Goal: Task Accomplishment & Management: Manage account settings

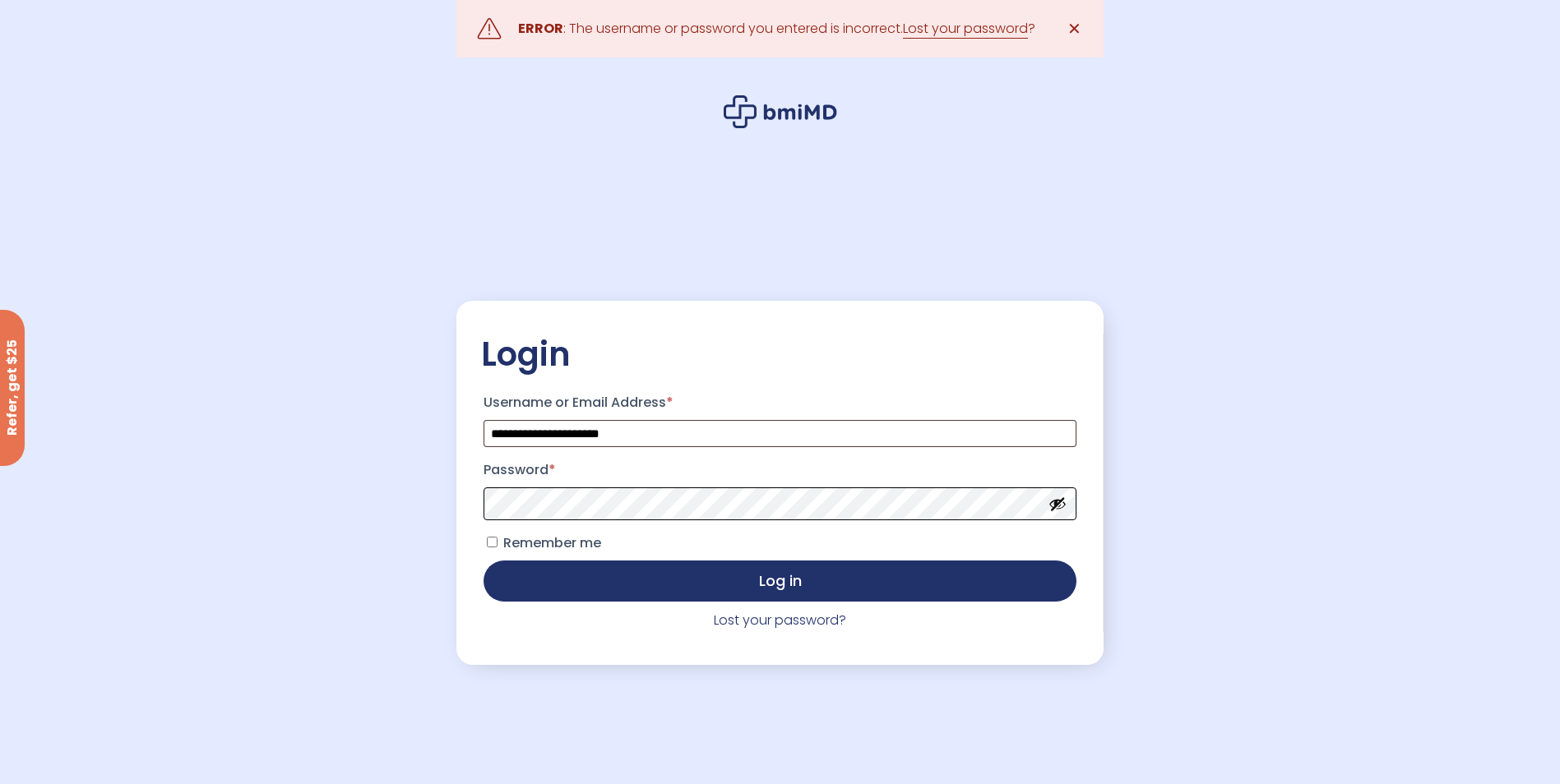
click at [483, 561] on button "Log in" at bounding box center [779, 581] width 593 height 41
click at [1059, 513] on button "Show password" at bounding box center [1058, 504] width 18 height 18
click at [778, 589] on button "Log in" at bounding box center [779, 579] width 593 height 41
click at [780, 589] on button "Log in" at bounding box center [779, 579] width 593 height 41
click at [483, 561] on button "Log in" at bounding box center [779, 581] width 593 height 41
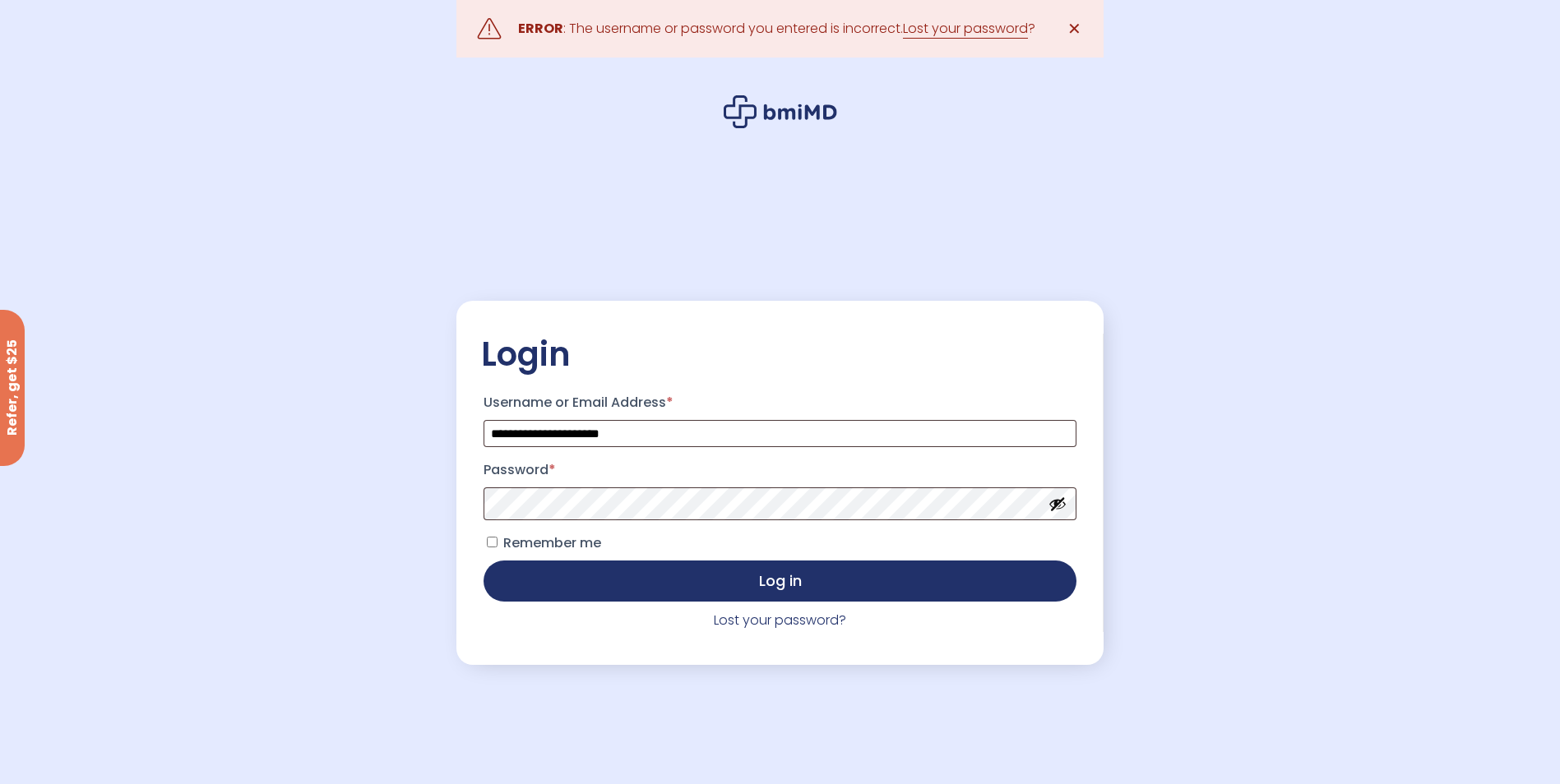
click at [1058, 512] on button "Show password" at bounding box center [1058, 504] width 18 height 18
click at [765, 591] on button "Log in" at bounding box center [779, 579] width 593 height 41
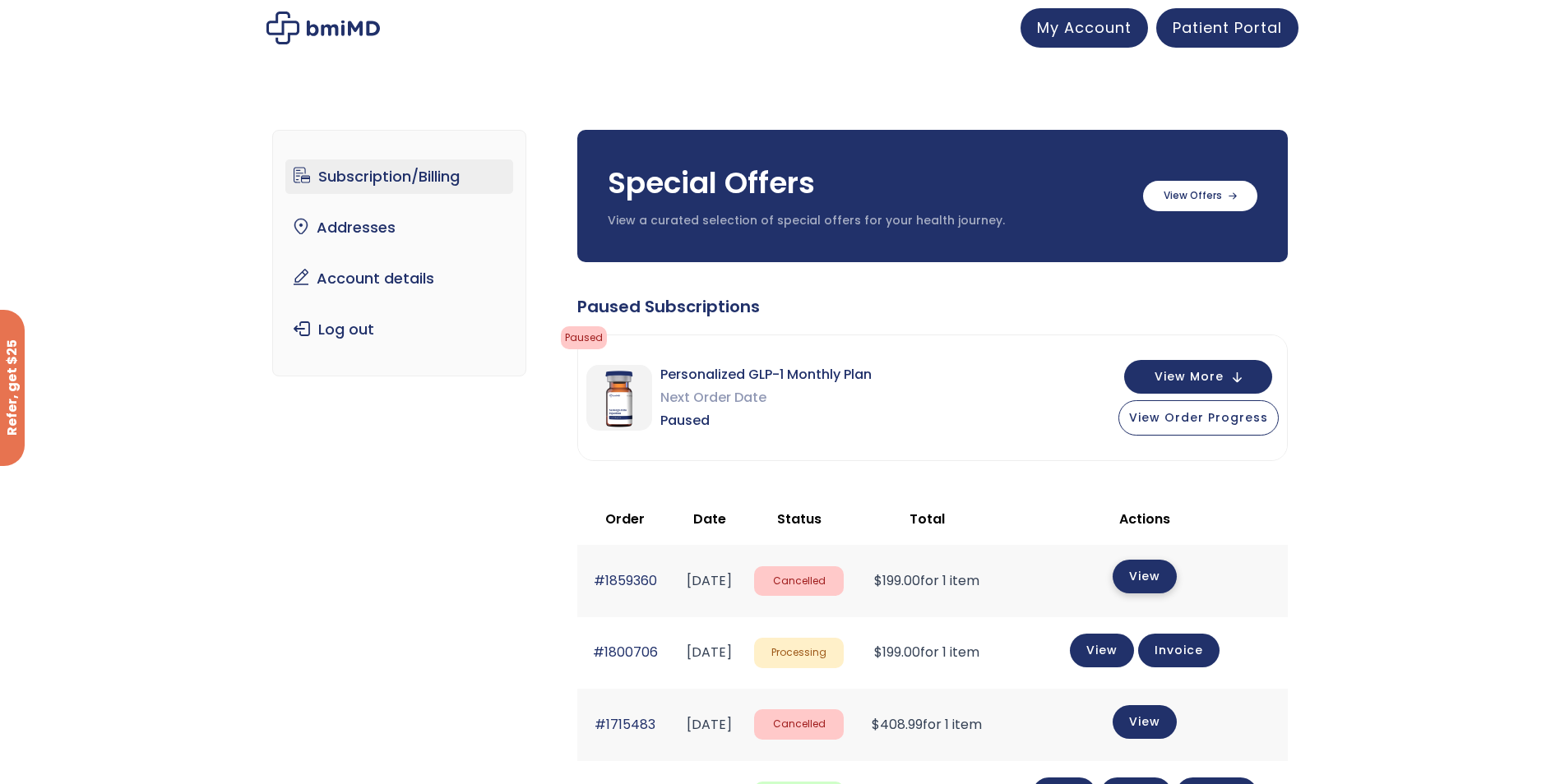
click at [1163, 582] on link "View" at bounding box center [1145, 577] width 64 height 34
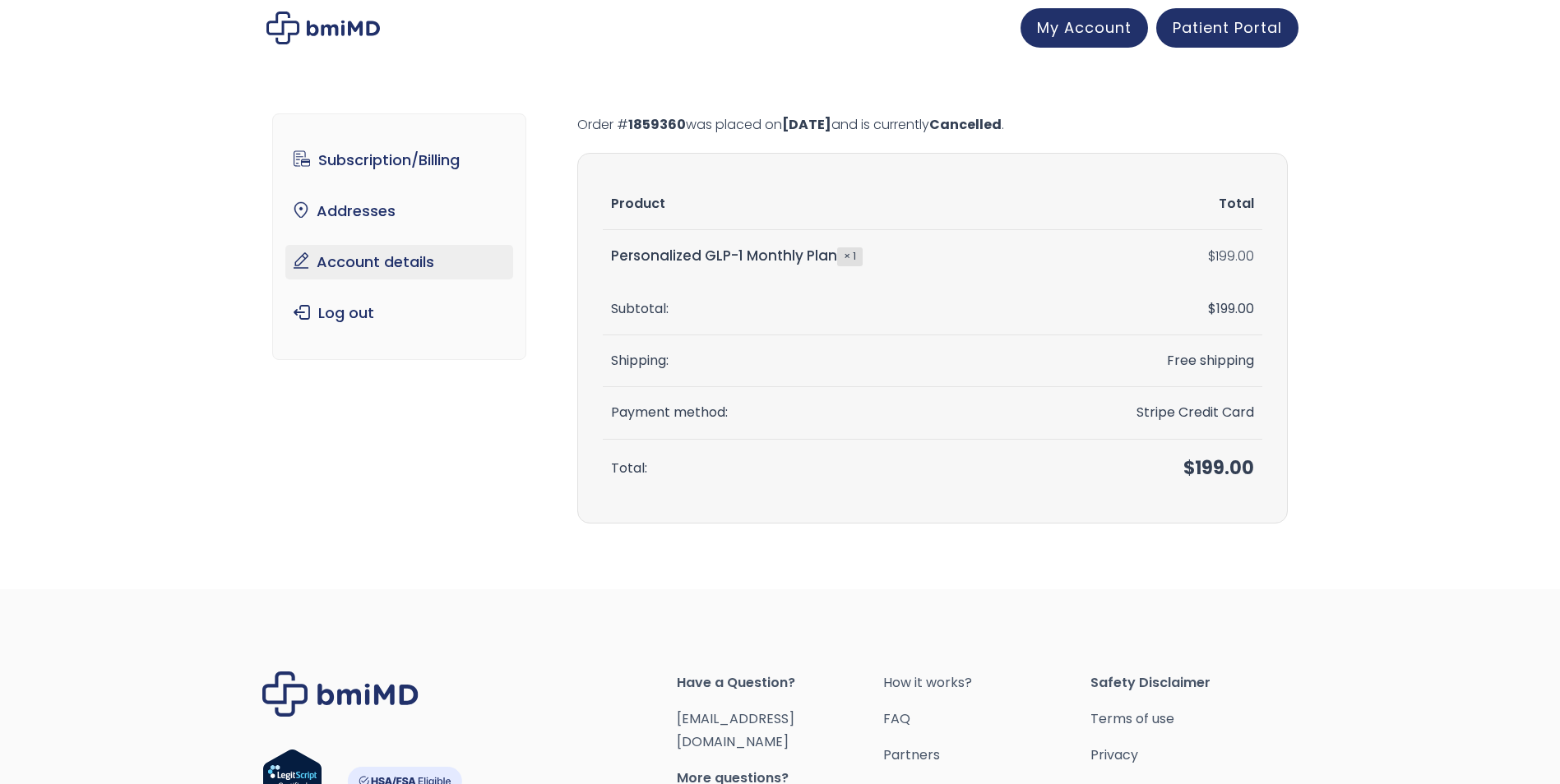
click at [384, 271] on link "Account details" at bounding box center [399, 263] width 228 height 35
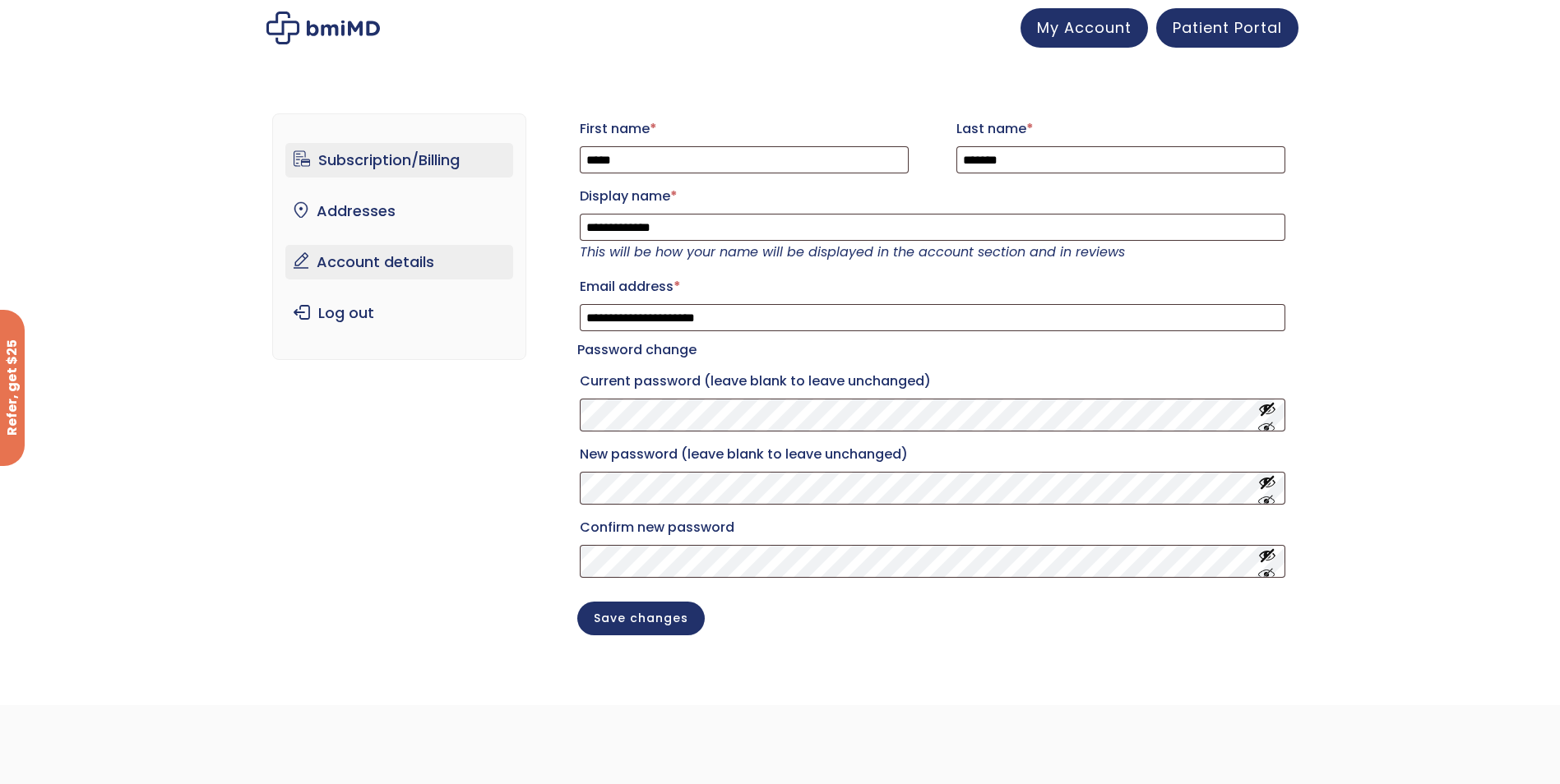
click at [425, 166] on link "Subscription/Billing" at bounding box center [399, 160] width 228 height 35
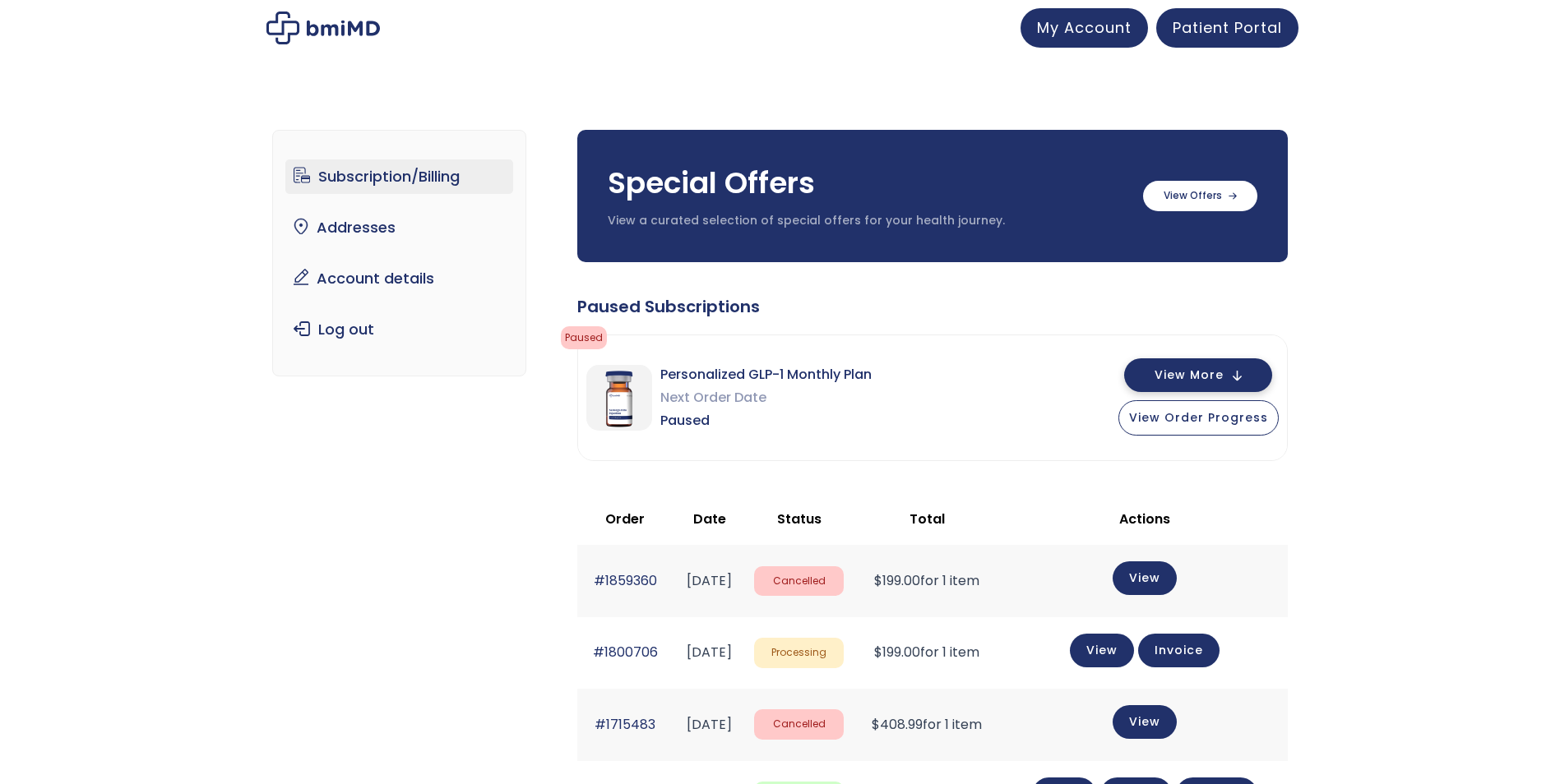
click at [1204, 376] on span "View More" at bounding box center [1190, 376] width 69 height 10
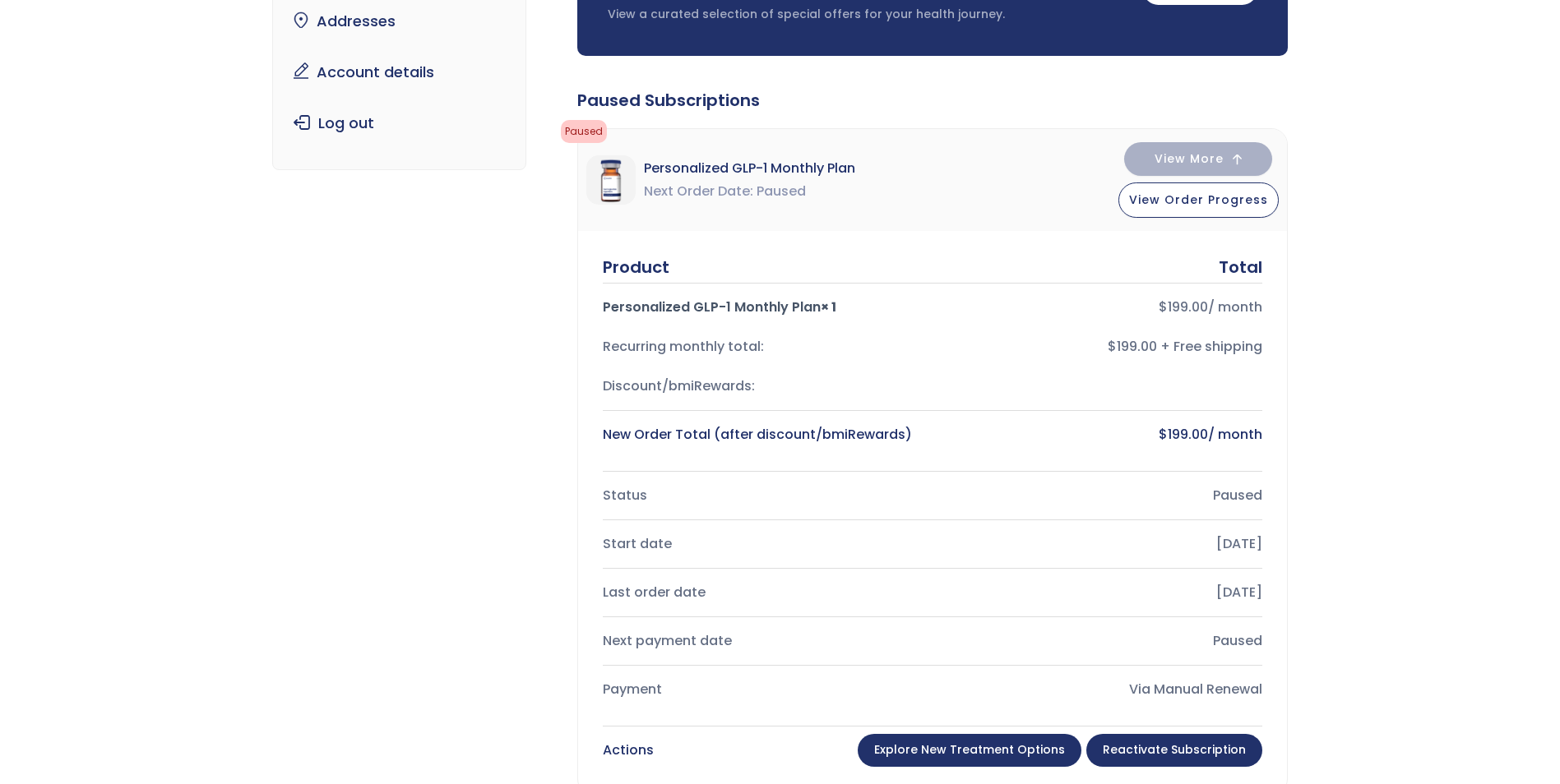
scroll to position [246, 0]
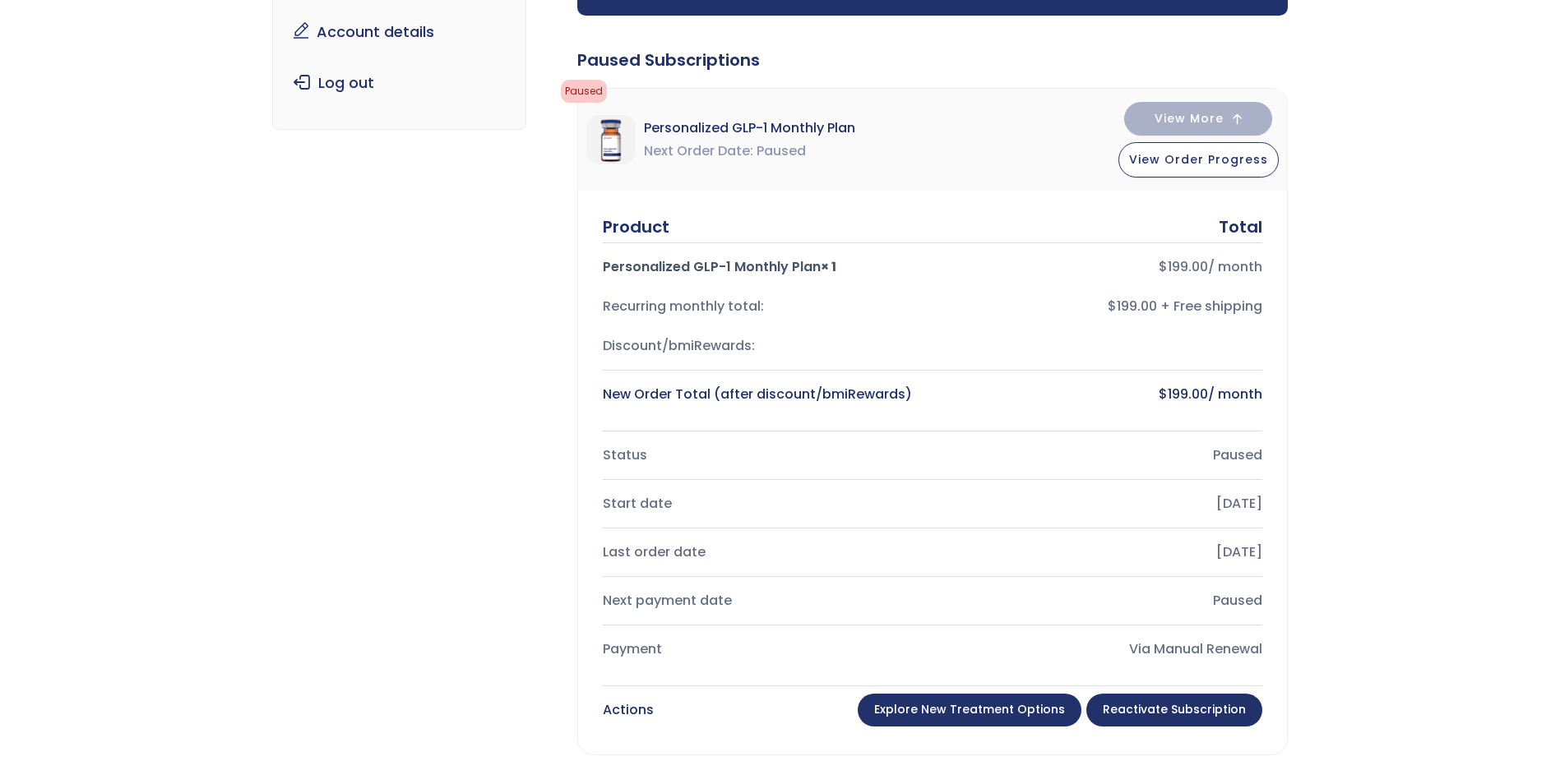
click at [1177, 719] on link "Reactivate Subscription" at bounding box center [1174, 710] width 176 height 33
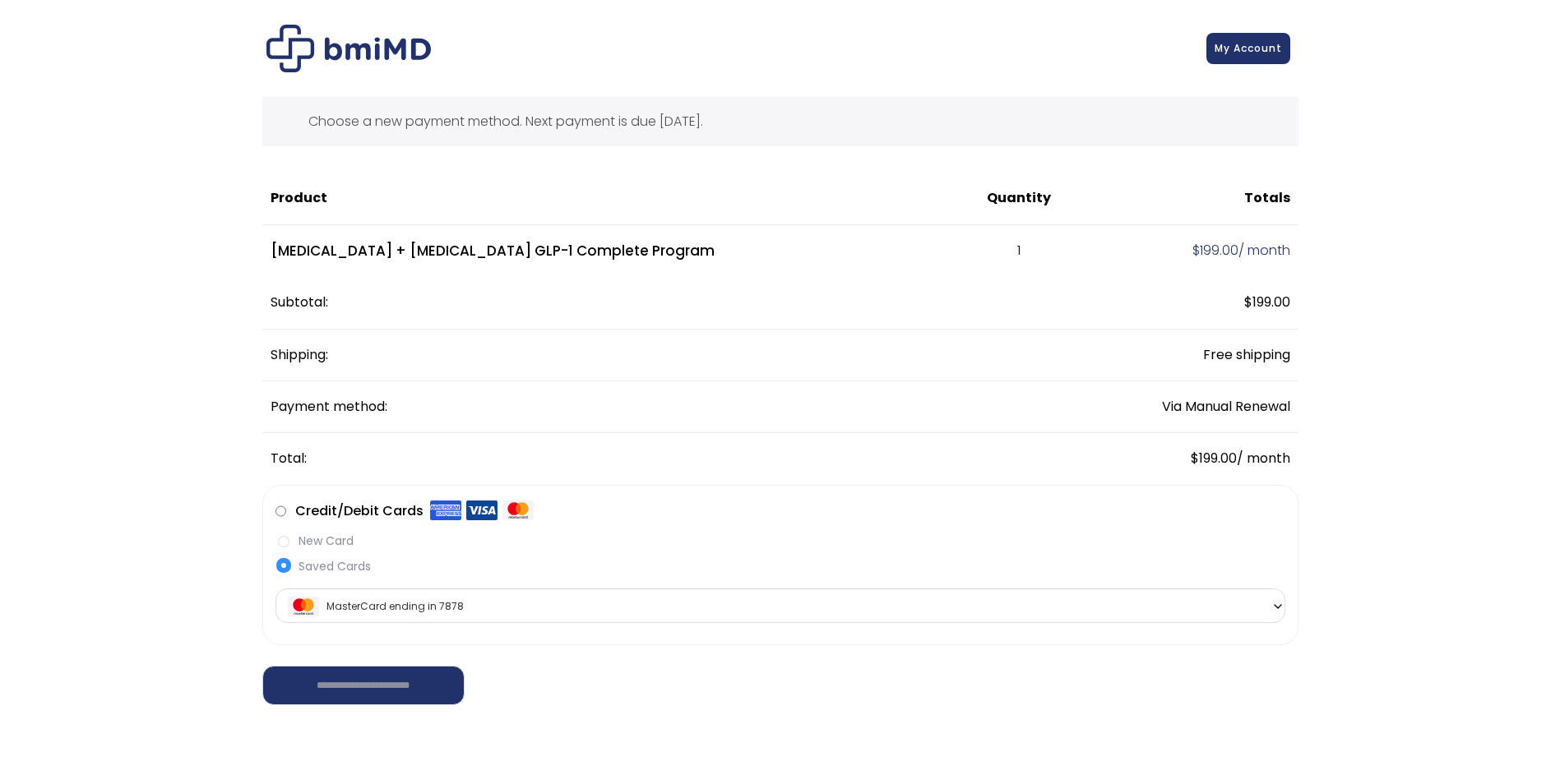
click at [283, 542] on label "New Card" at bounding box center [781, 541] width 1010 height 17
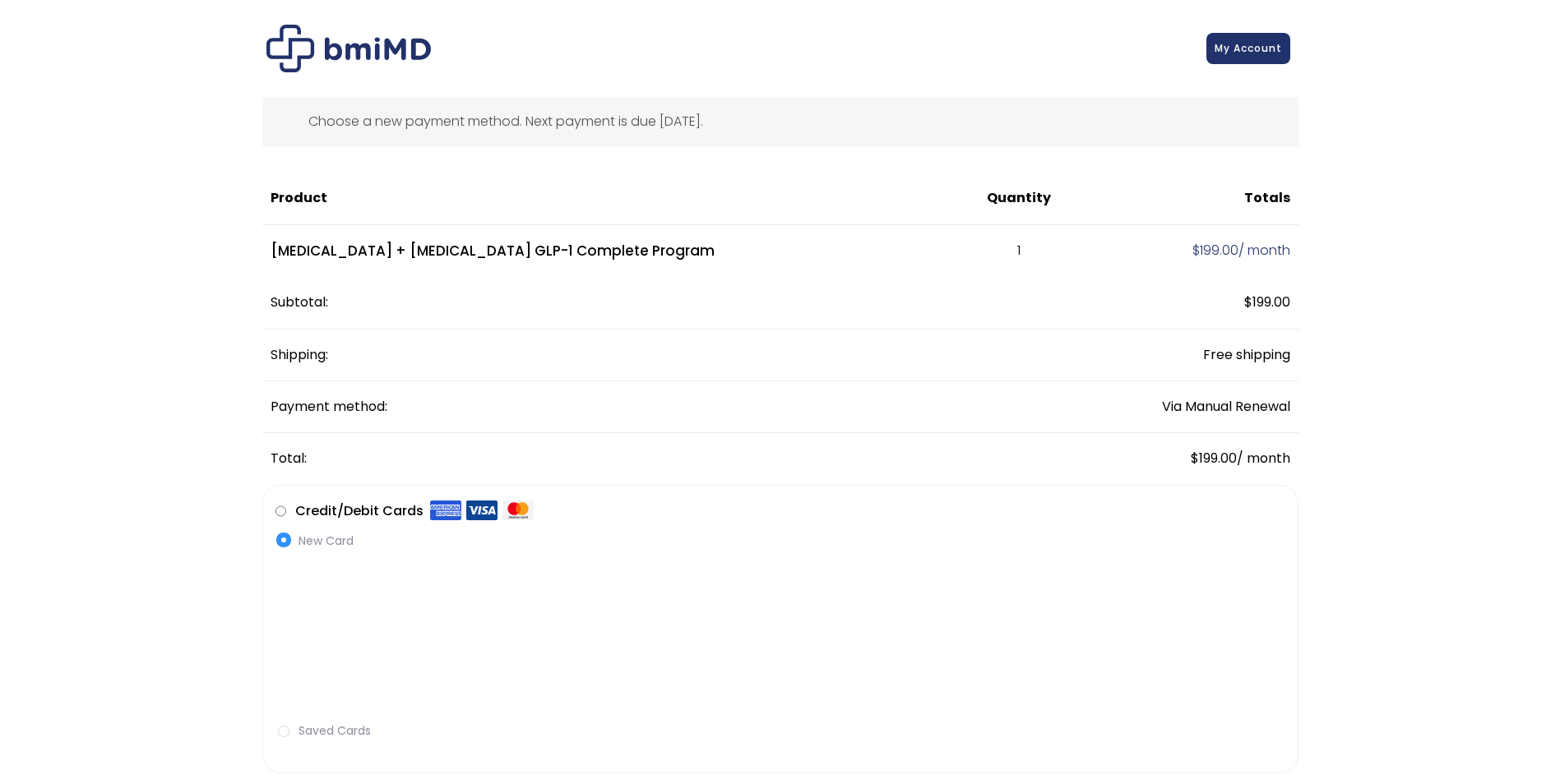
click at [593, 742] on div "**********" at bounding box center [781, 637] width 1010 height 225
click at [284, 735] on label "Saved Cards" at bounding box center [781, 731] width 1010 height 17
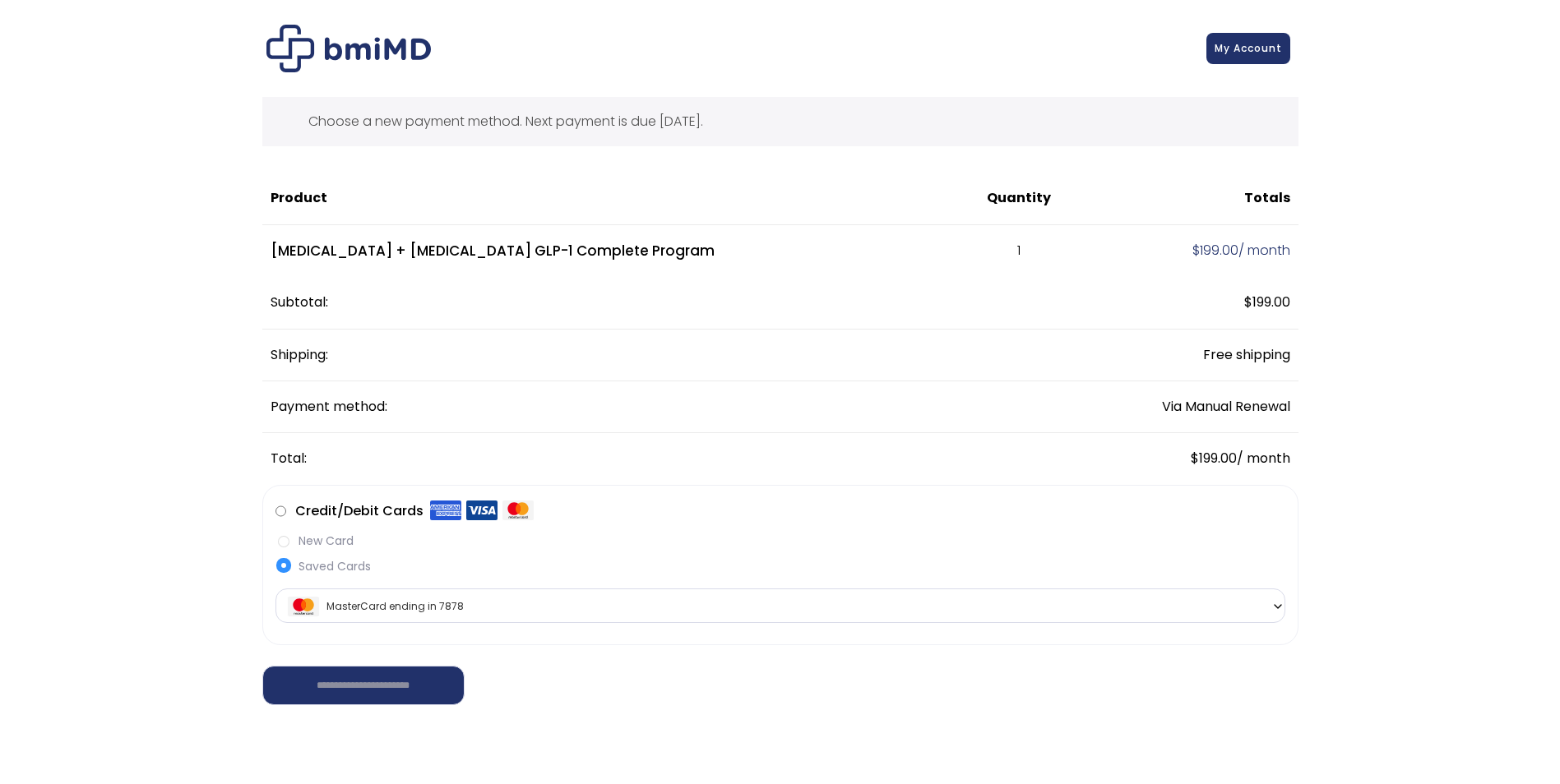
click at [528, 609] on span "MasterCard ending in 7878" at bounding box center [780, 607] width 1000 height 35
click at [288, 544] on label "New Card" at bounding box center [781, 541] width 1010 height 17
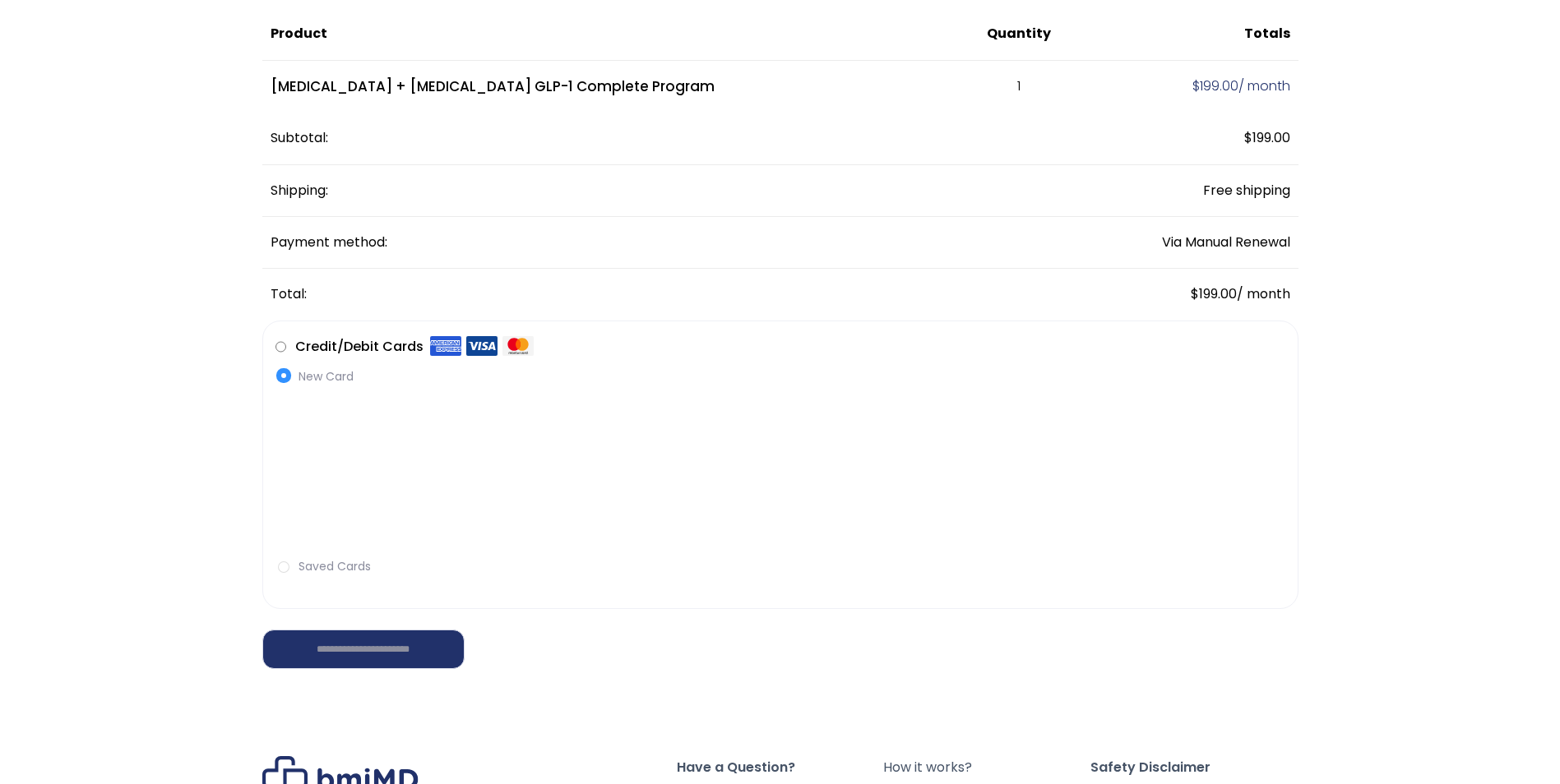
scroll to position [246, 0]
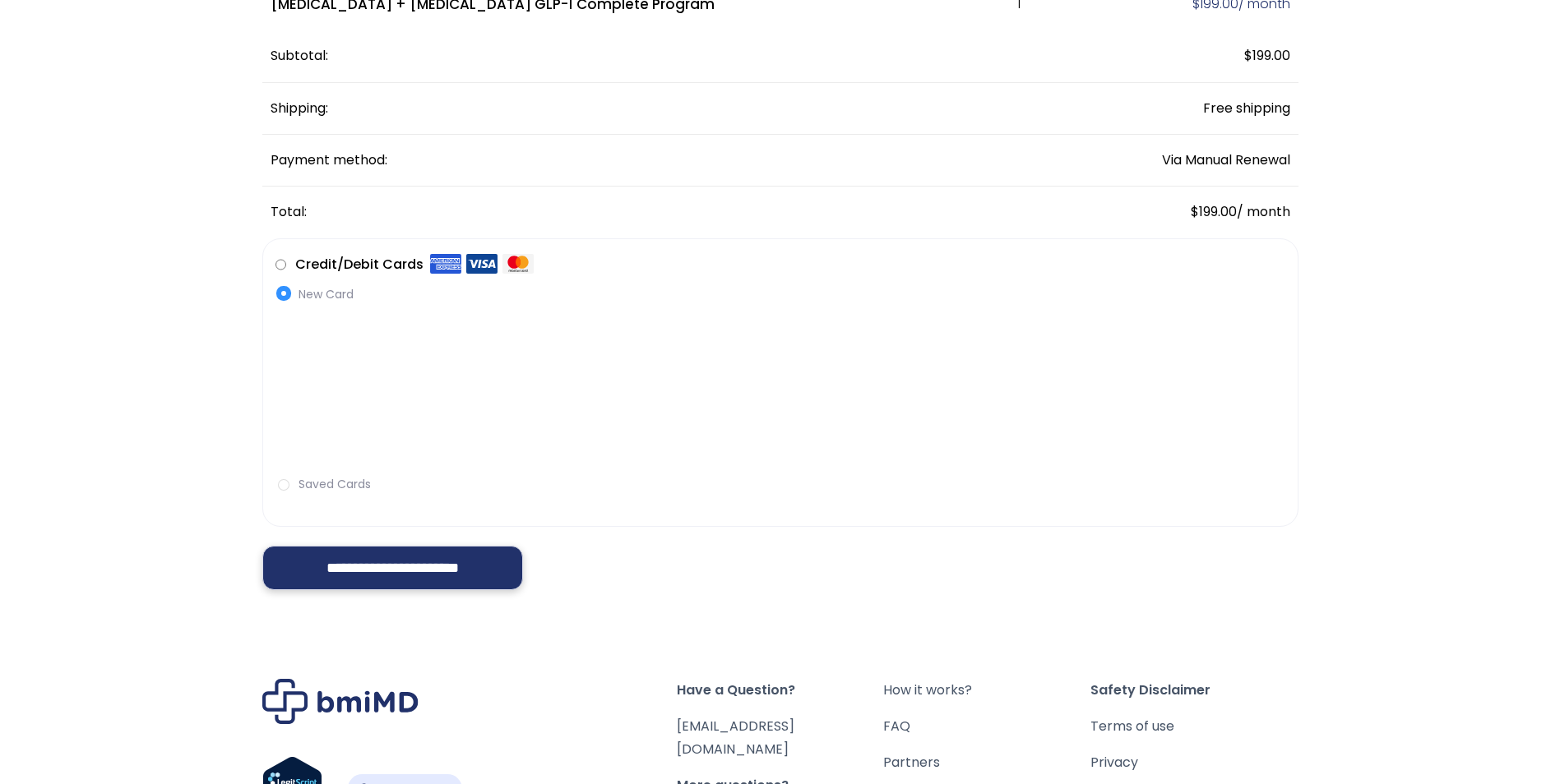
click at [369, 573] on input "**********" at bounding box center [392, 567] width 261 height 44
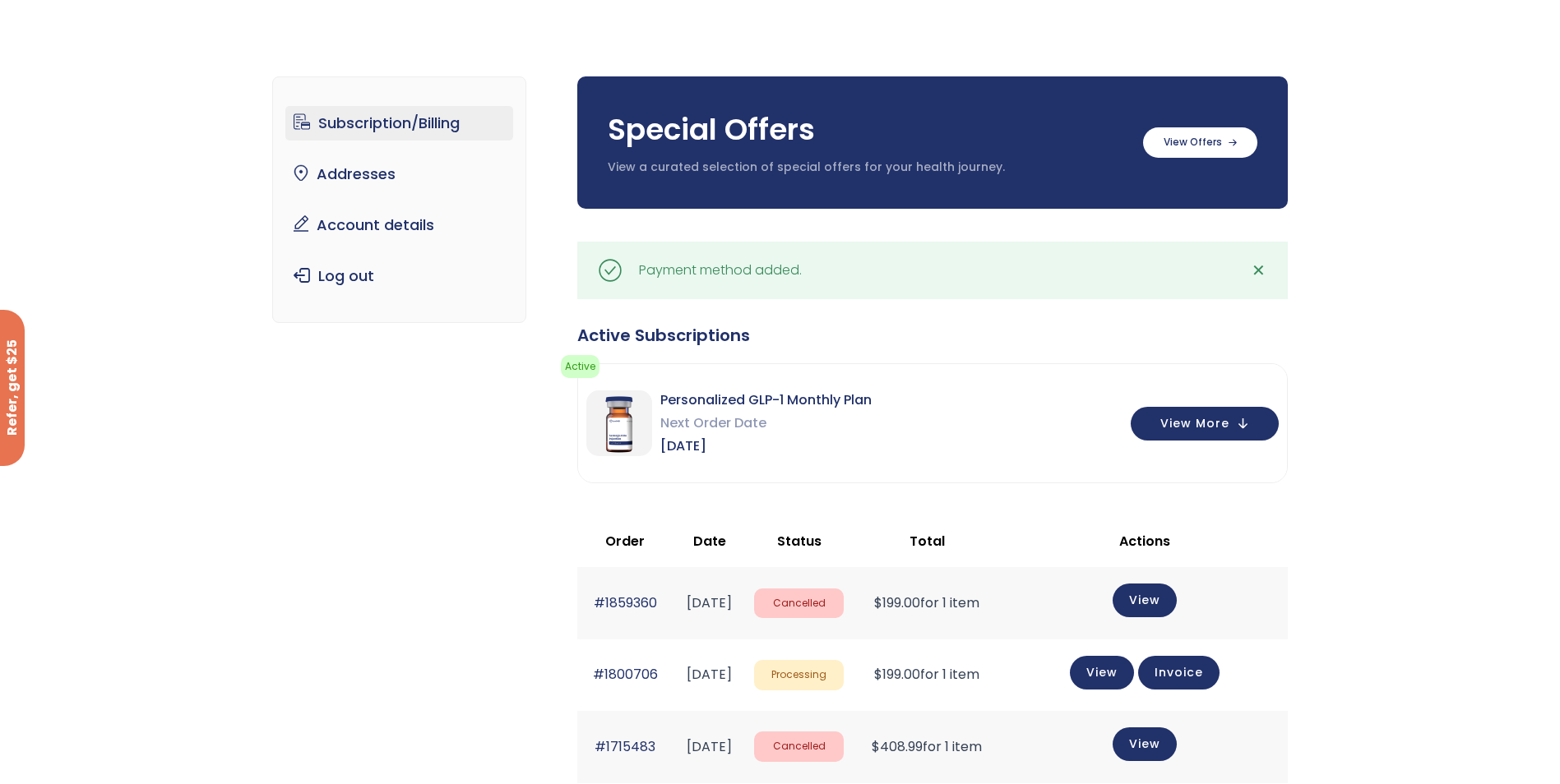
scroll to position [82, 0]
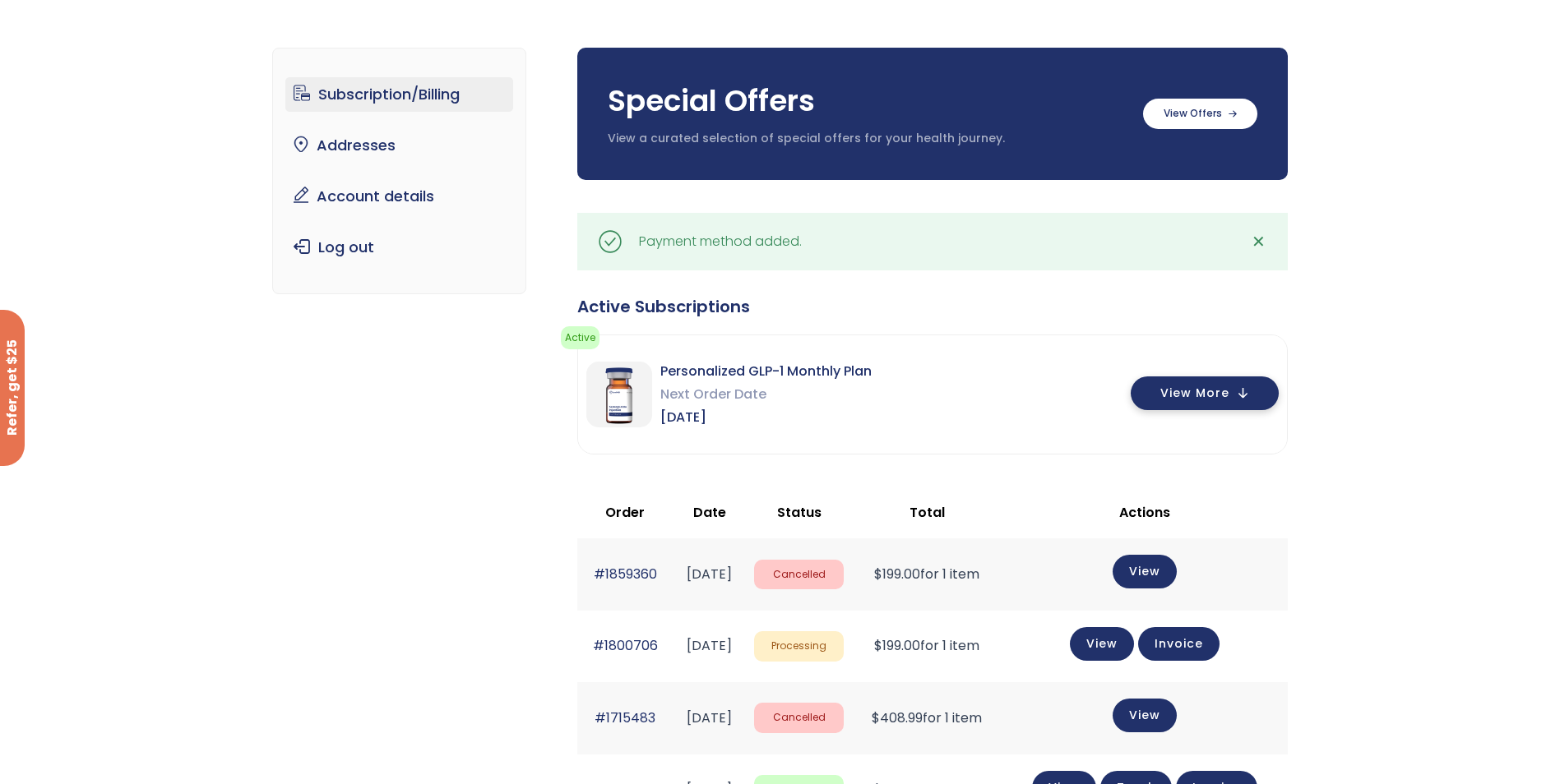
click at [1190, 396] on span "View More" at bounding box center [1196, 393] width 69 height 10
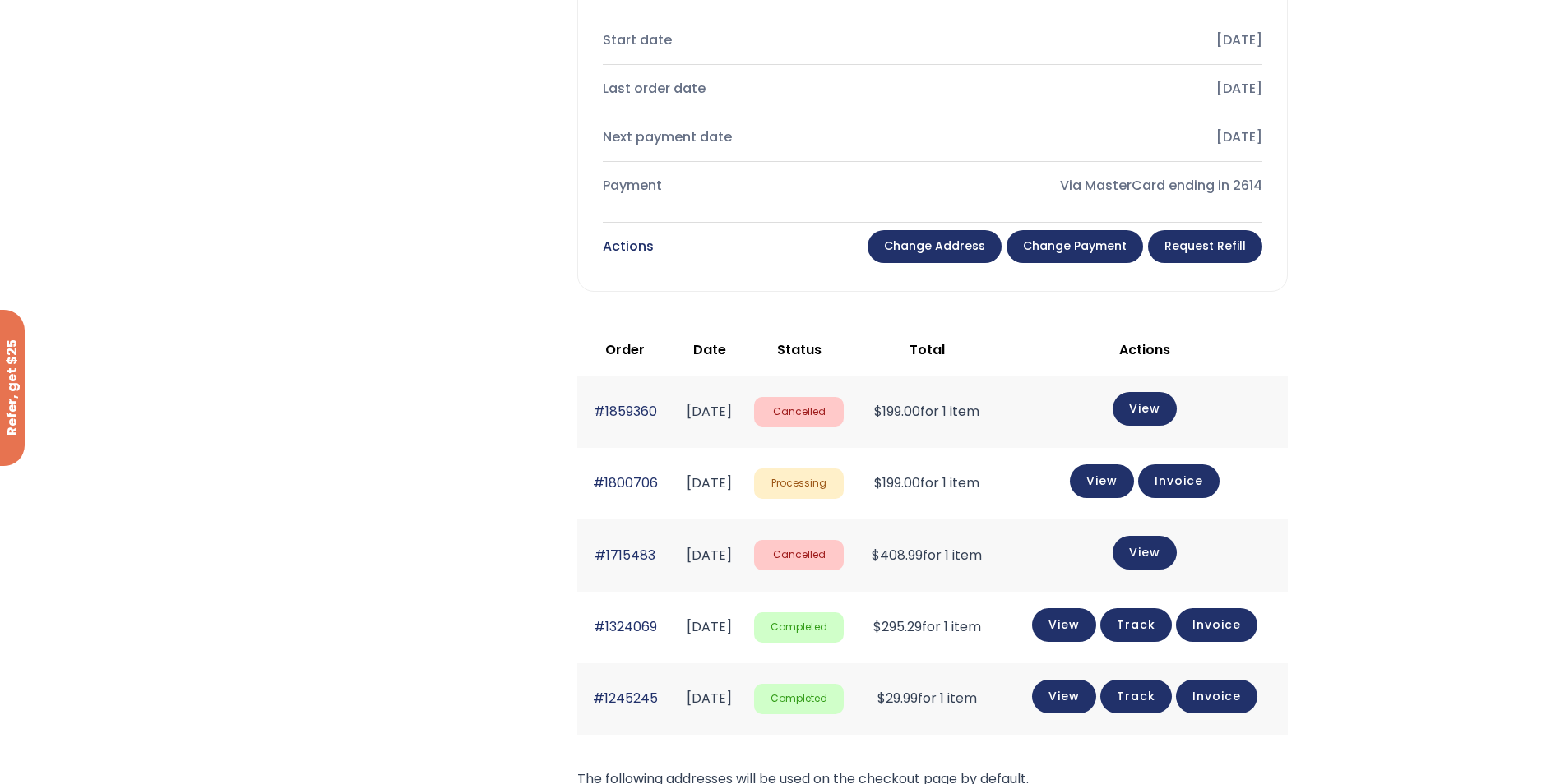
scroll to position [905, 0]
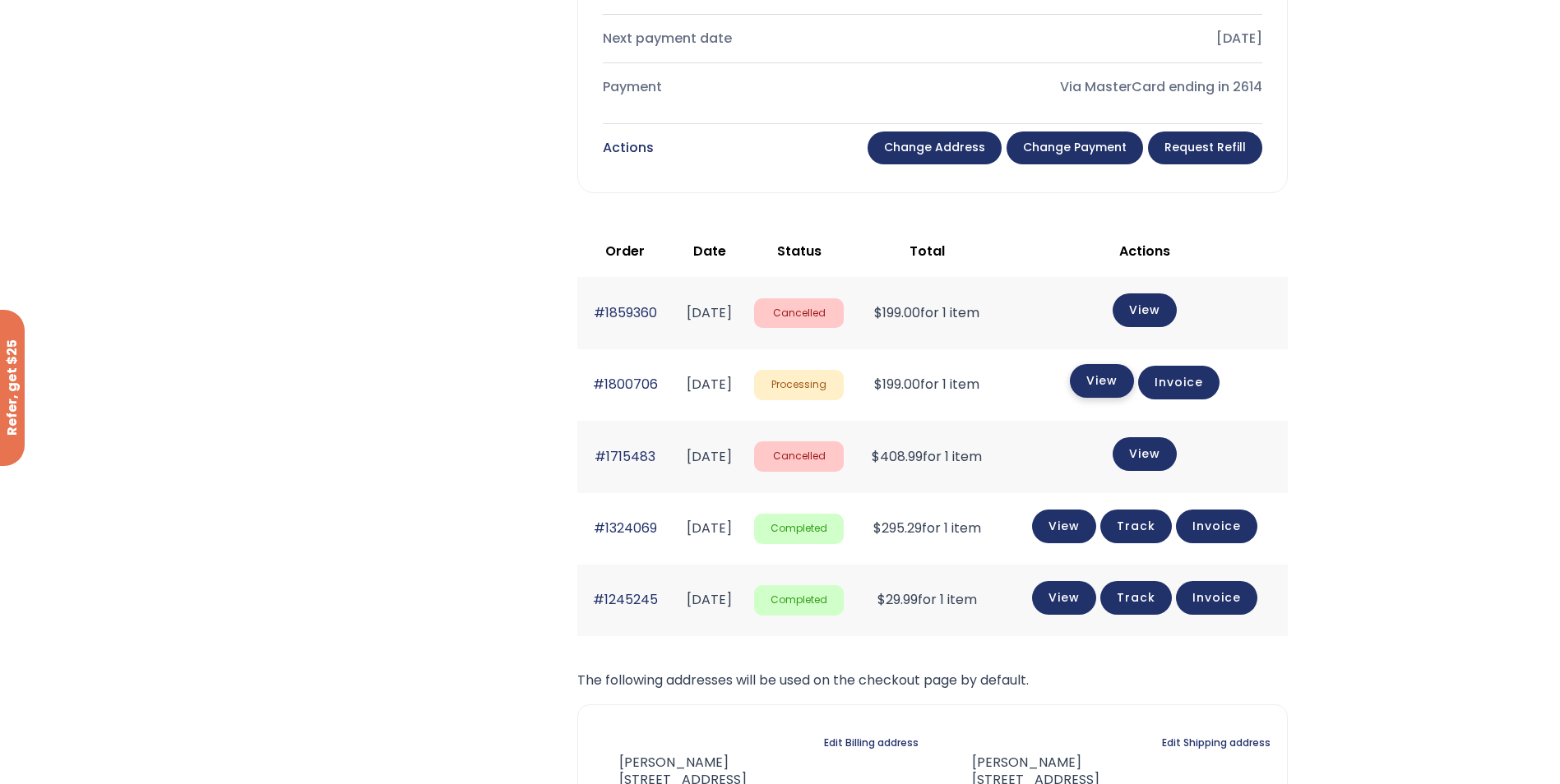
click at [1115, 389] on link "View" at bounding box center [1102, 381] width 64 height 34
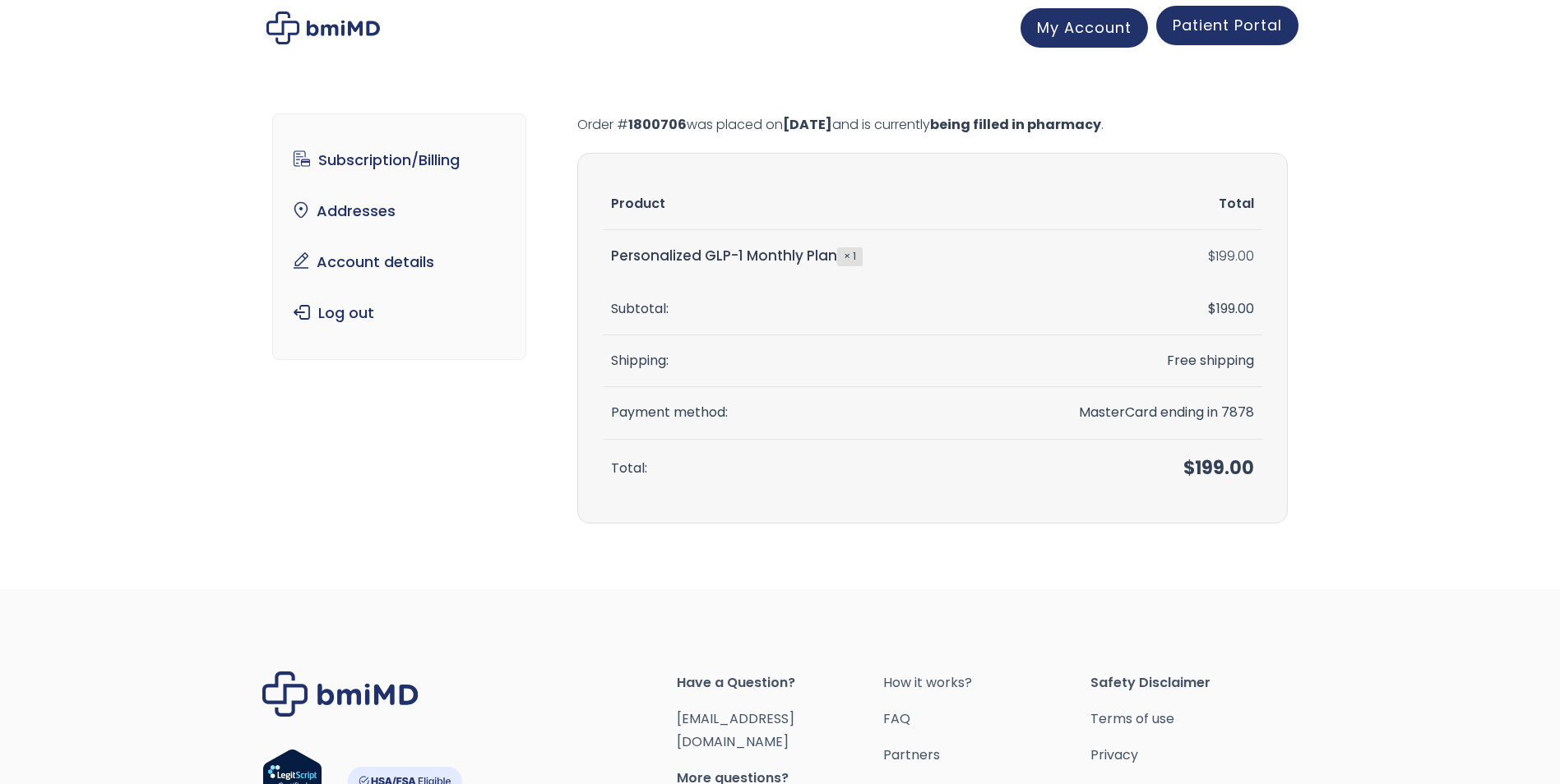
click at [1218, 37] on link "Patient Portal" at bounding box center [1228, 26] width 142 height 40
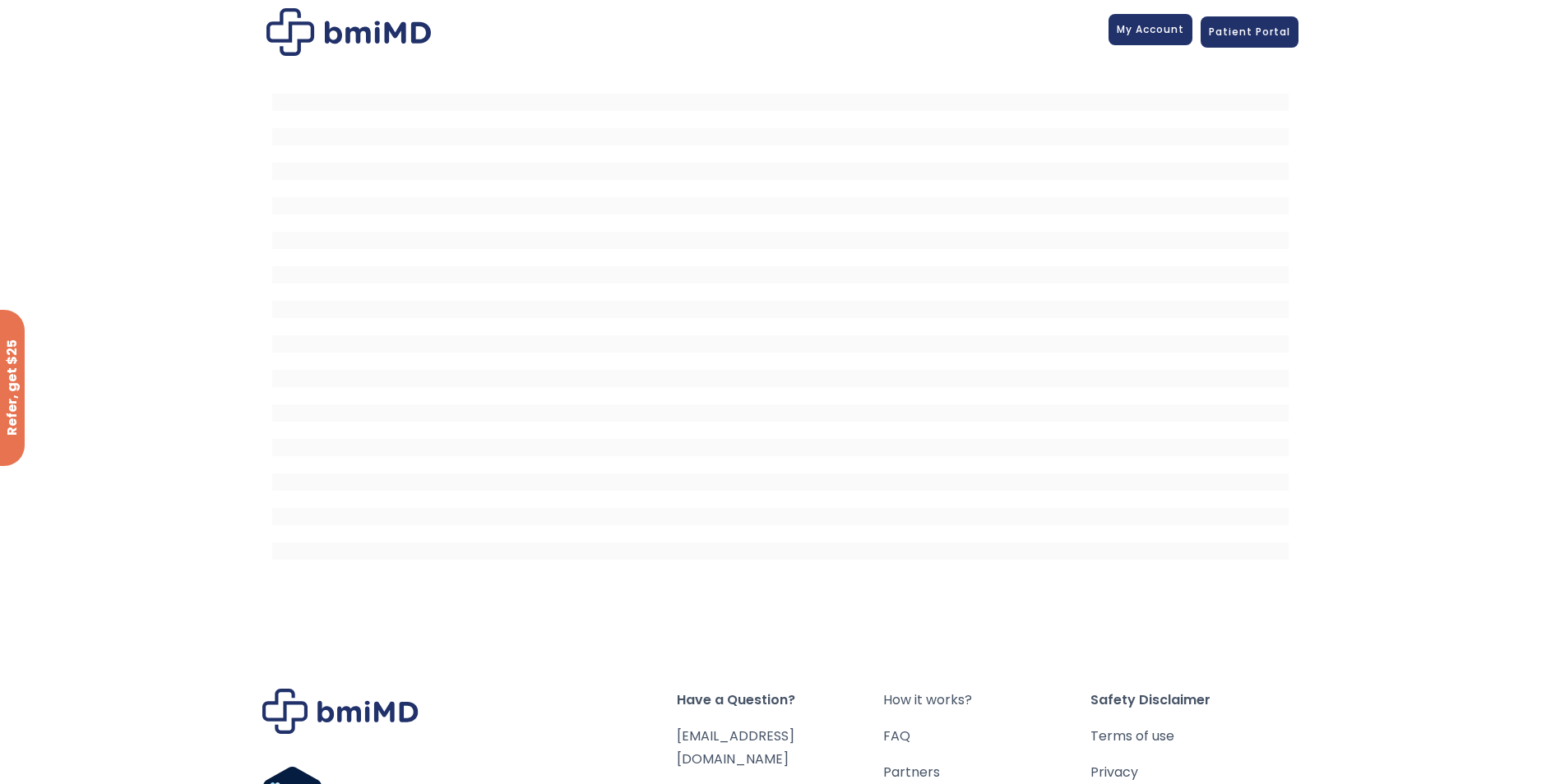
click at [1140, 33] on span "My Account" at bounding box center [1150, 29] width 68 height 14
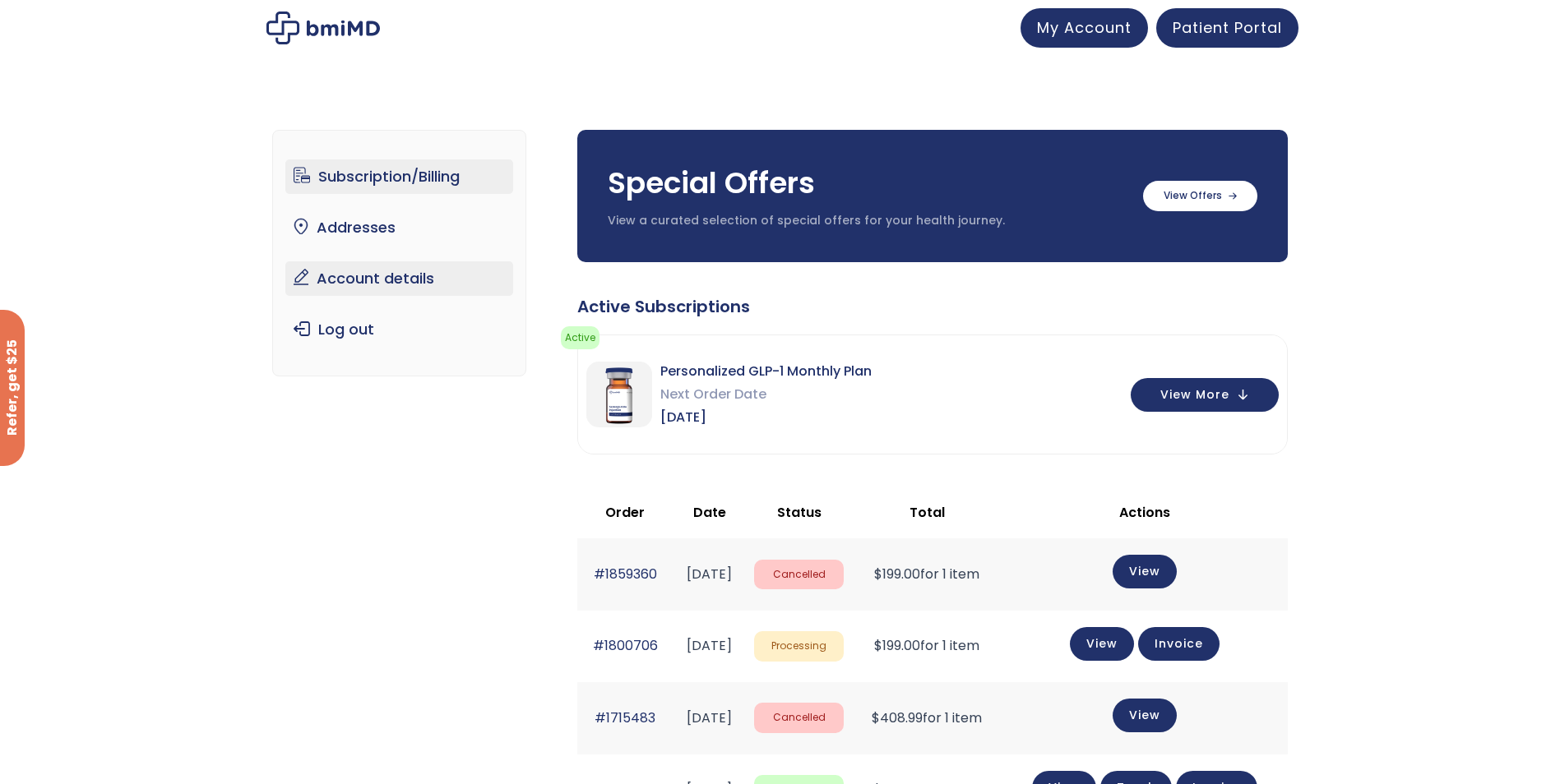
click at [380, 274] on link "Account details" at bounding box center [399, 278] width 228 height 35
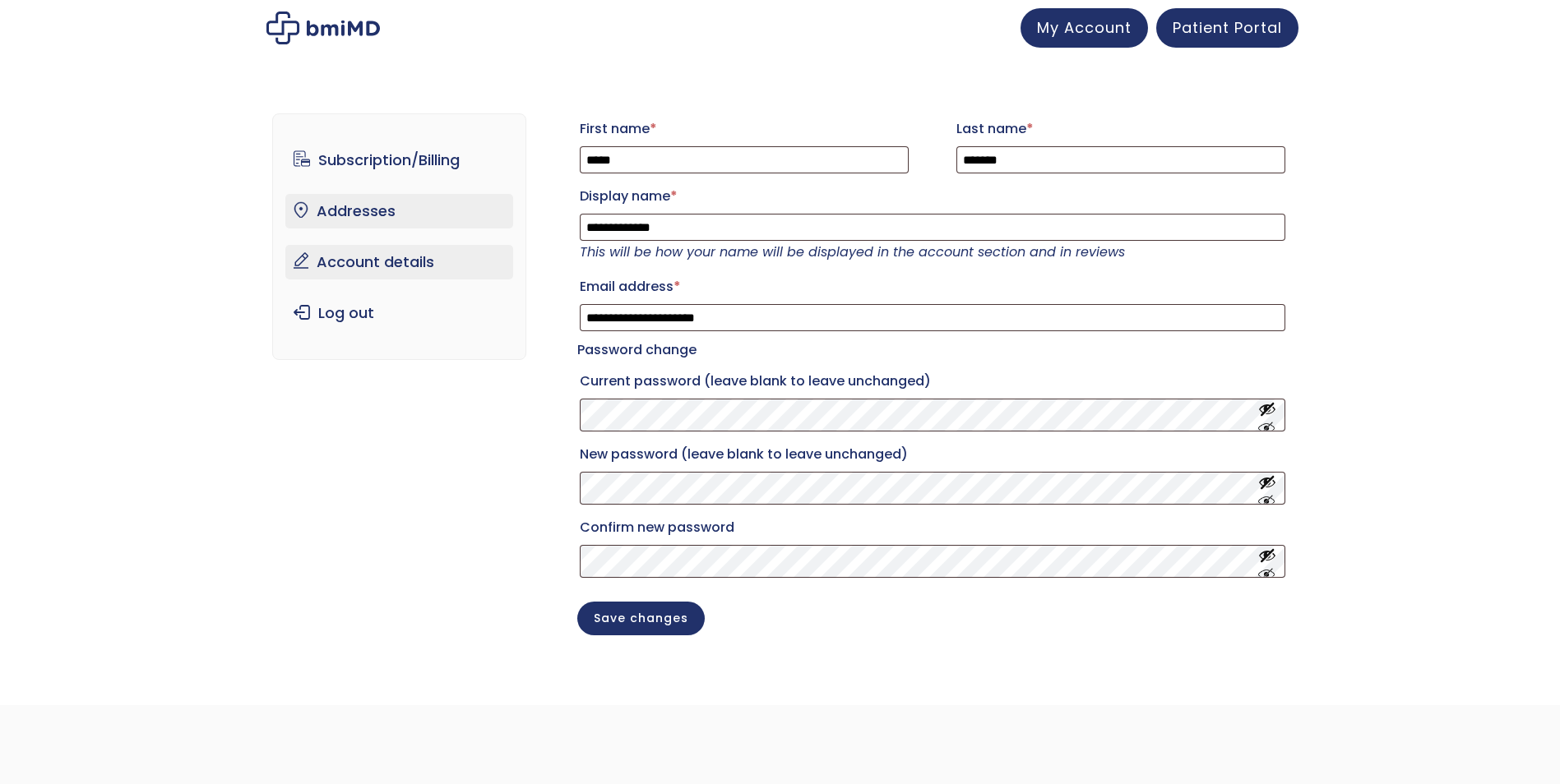
click at [378, 217] on link "Addresses" at bounding box center [399, 212] width 228 height 35
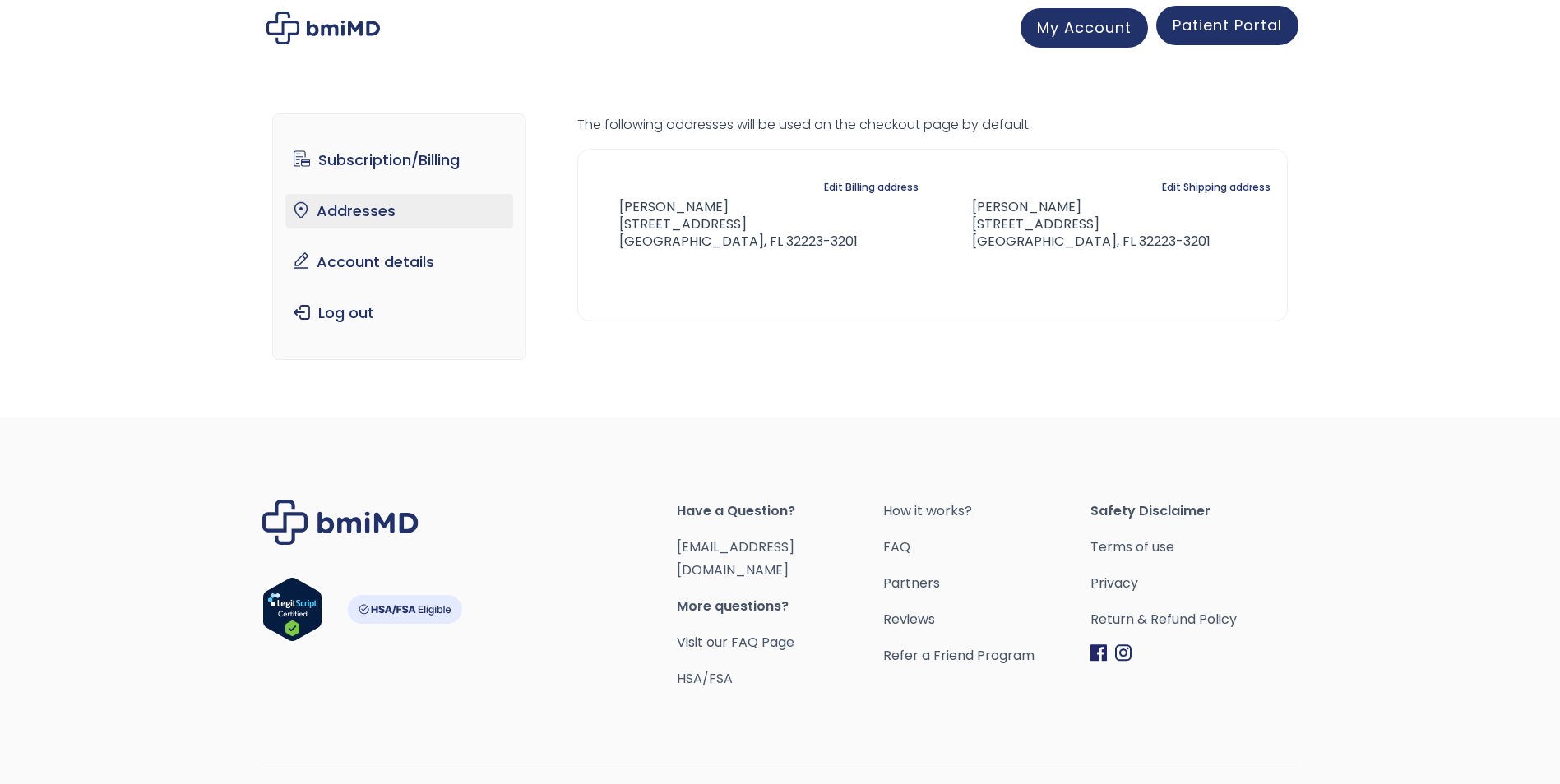
click at [1223, 42] on link "Patient Portal" at bounding box center [1228, 26] width 142 height 40
